Goal: Task Accomplishment & Management: Use online tool/utility

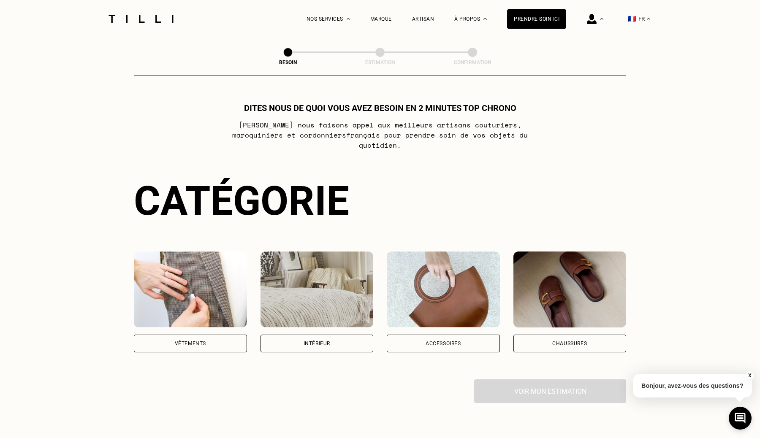
click at [194, 255] on img at bounding box center [190, 290] width 113 height 76
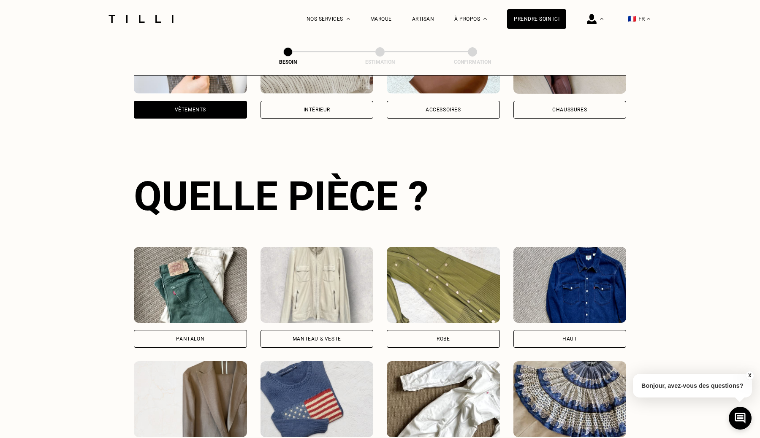
scroll to position [227, 0]
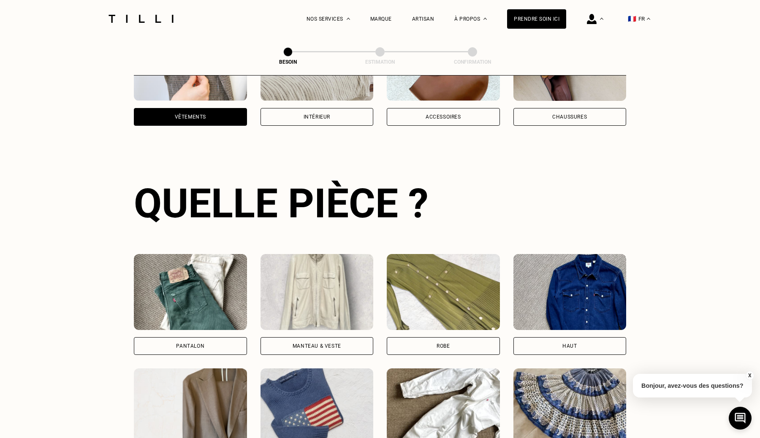
click at [227, 310] on img at bounding box center [190, 292] width 113 height 76
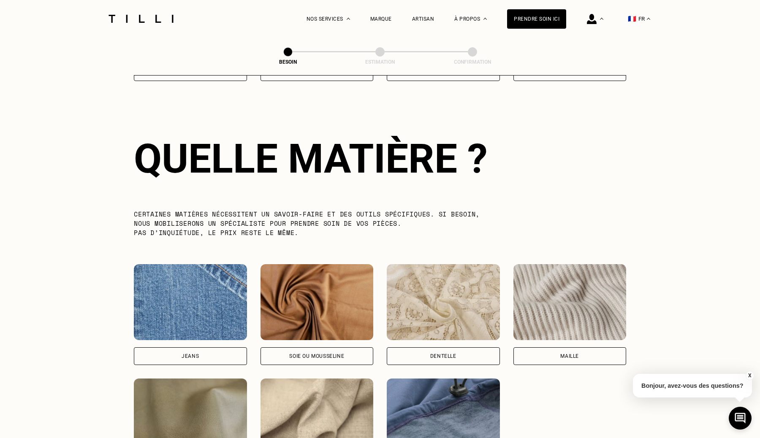
scroll to position [733, 0]
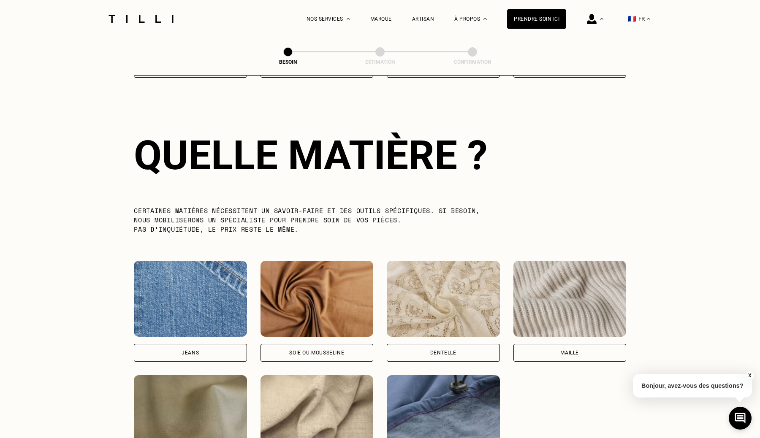
click at [582, 300] on img at bounding box center [570, 299] width 113 height 76
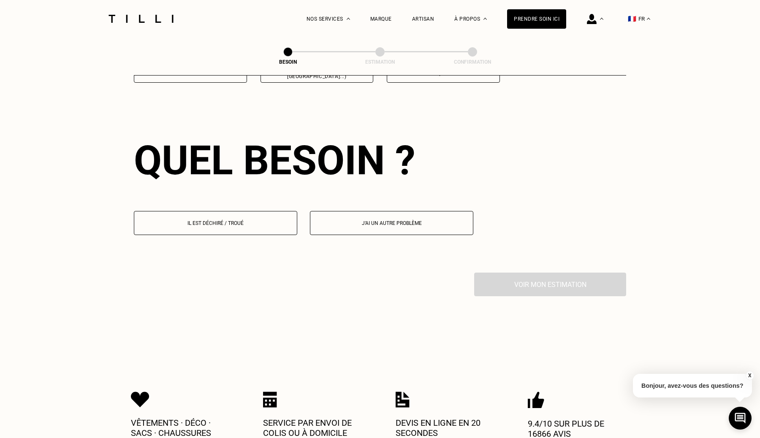
scroll to position [1133, 0]
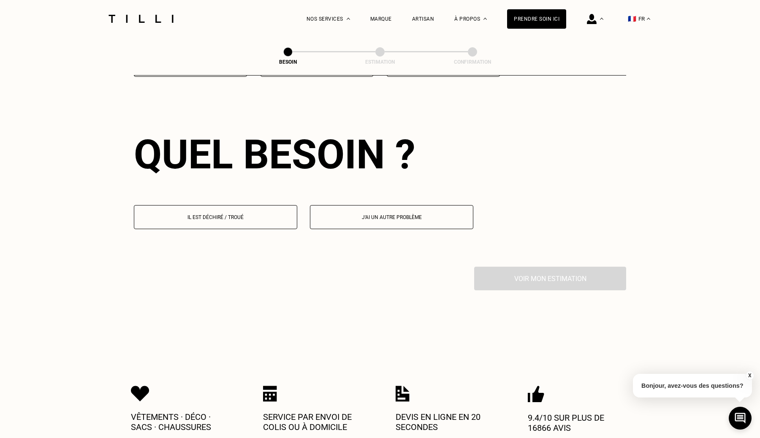
click at [269, 215] on p "Il est déchiré / troué" at bounding box center [216, 218] width 154 height 6
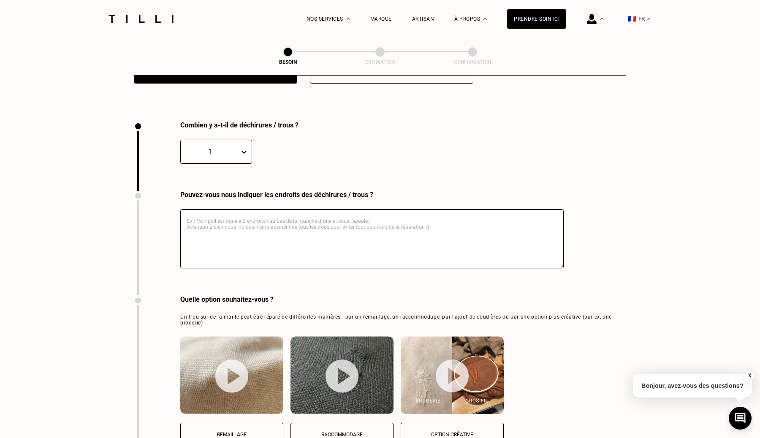
scroll to position [1273, 0]
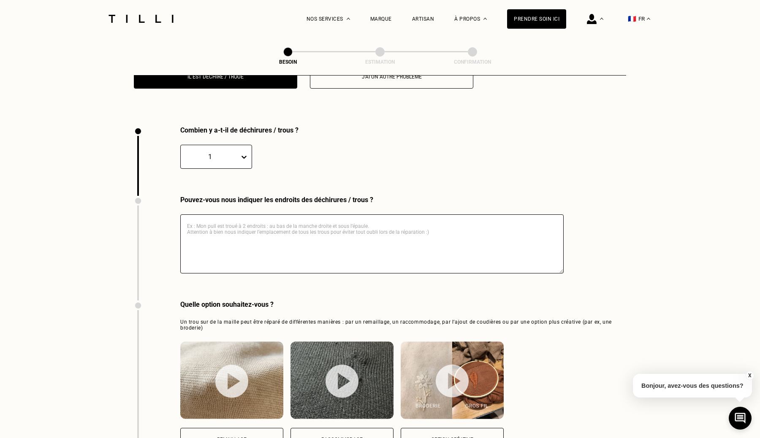
click at [260, 246] on textarea at bounding box center [371, 244] width 383 height 59
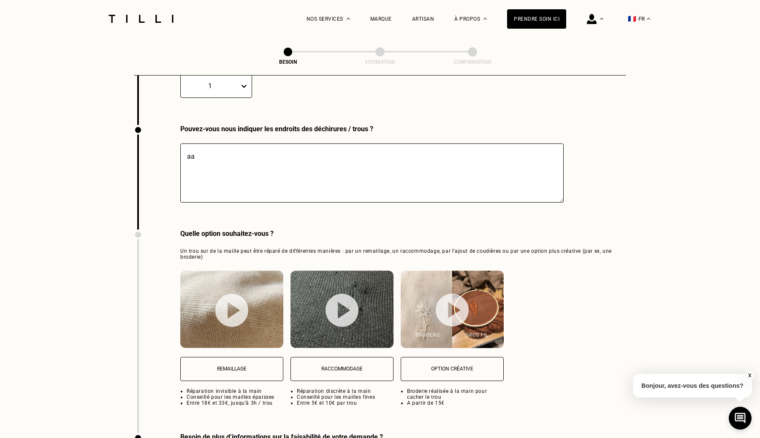
type textarea "aa"
click at [246, 366] on p "Remaillage" at bounding box center [232, 369] width 94 height 6
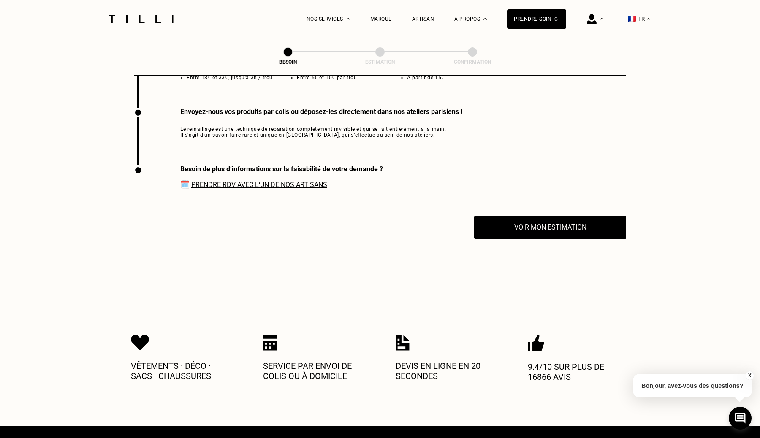
scroll to position [1674, 0]
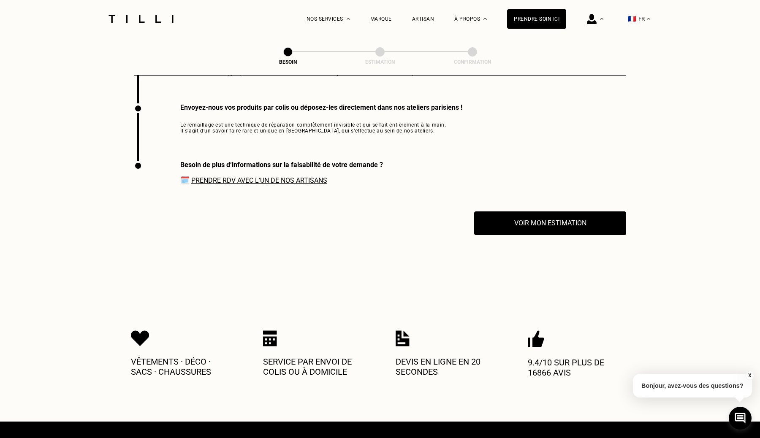
click at [535, 221] on button "Voir mon estimation" at bounding box center [550, 223] width 167 height 26
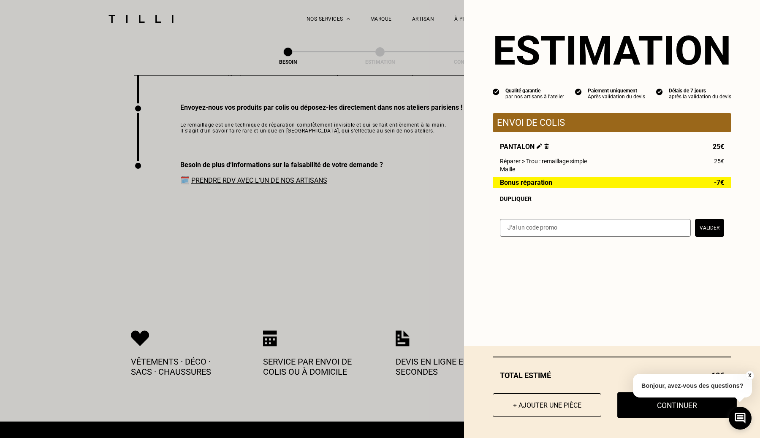
click at [647, 408] on button "Continuer" at bounding box center [677, 405] width 120 height 26
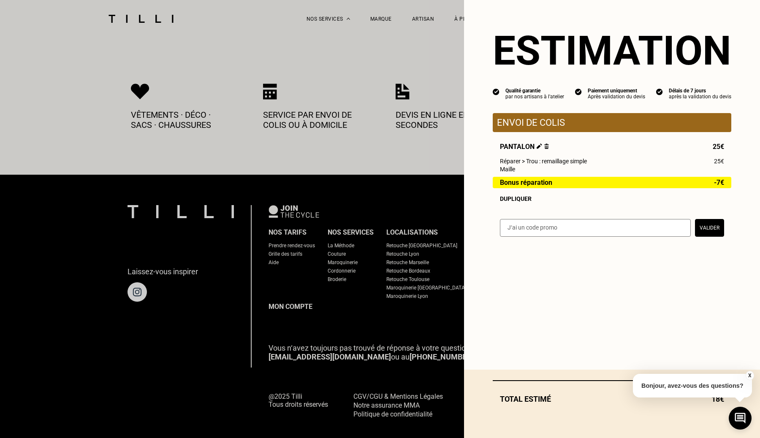
click at [749, 373] on button "X" at bounding box center [749, 375] width 8 height 9
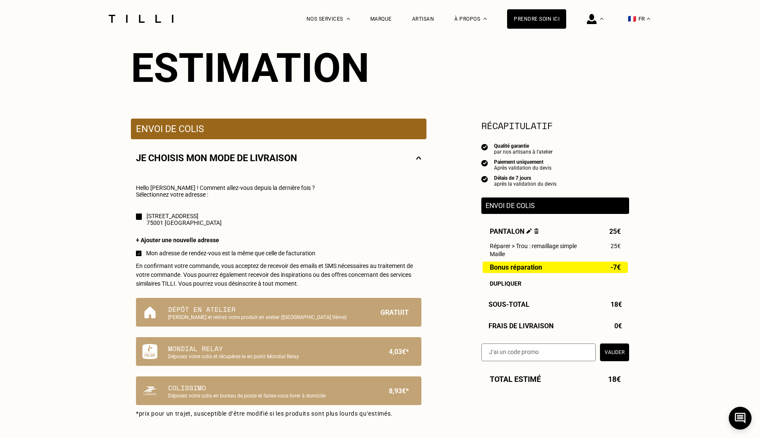
scroll to position [104, 0]
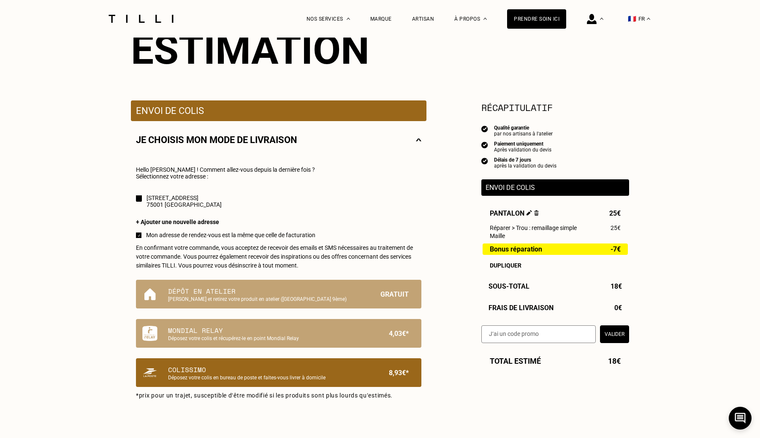
click at [336, 375] on p "Colissimo" at bounding box center [264, 370] width 193 height 10
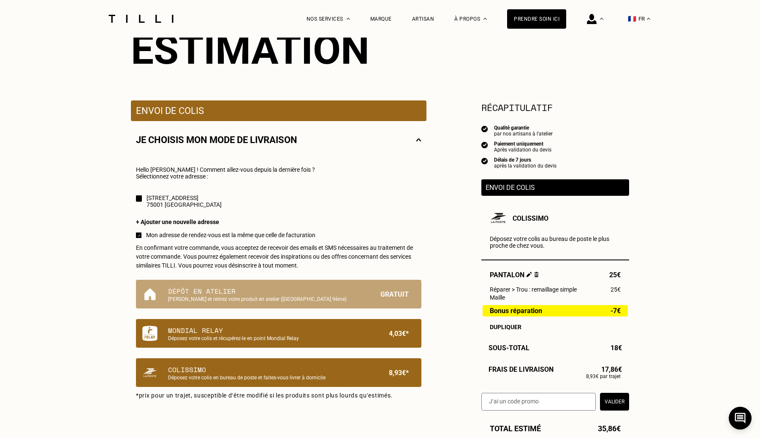
click at [345, 334] on p "Mondial Relay" at bounding box center [264, 331] width 193 height 10
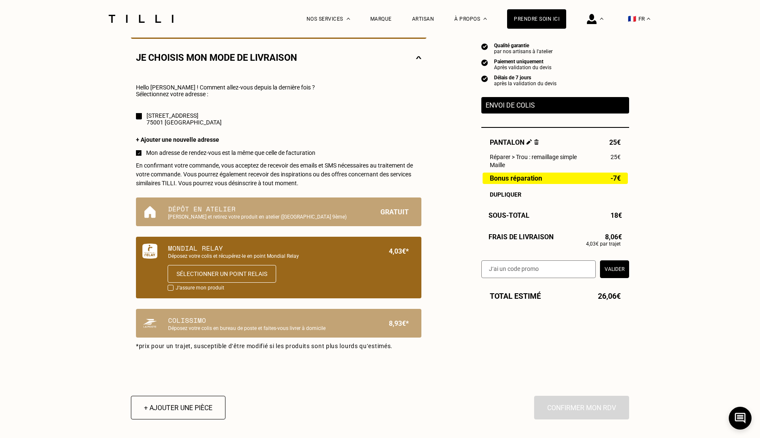
scroll to position [187, 0]
